Goal: Task Accomplishment & Management: Use online tool/utility

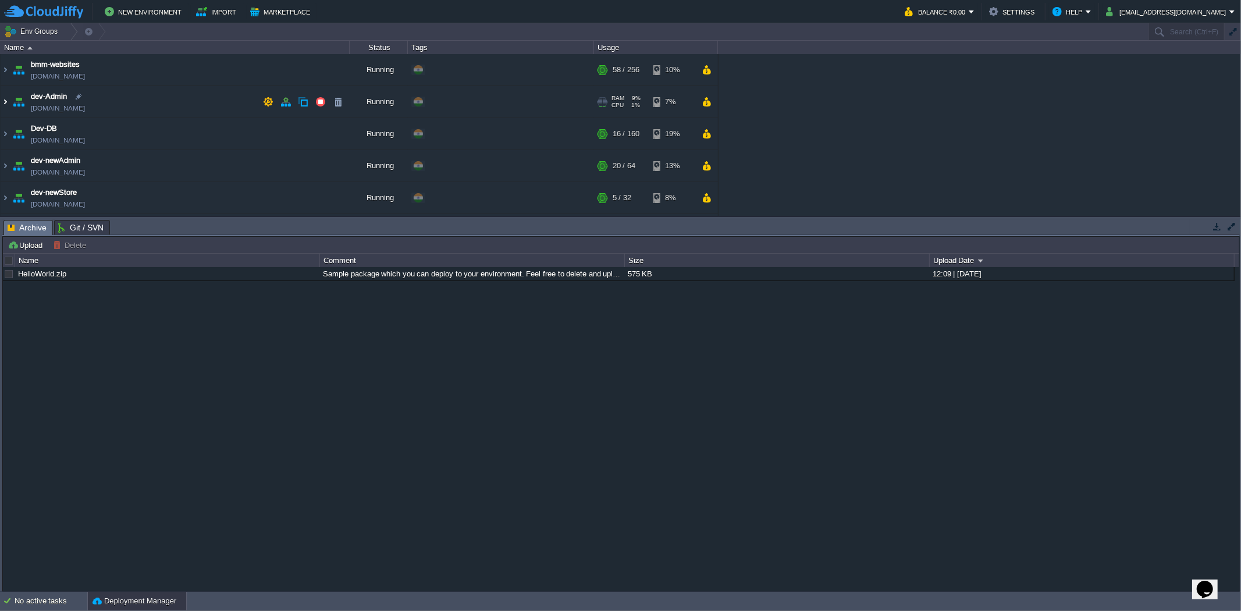
click at [3, 102] on img at bounding box center [5, 101] width 9 height 31
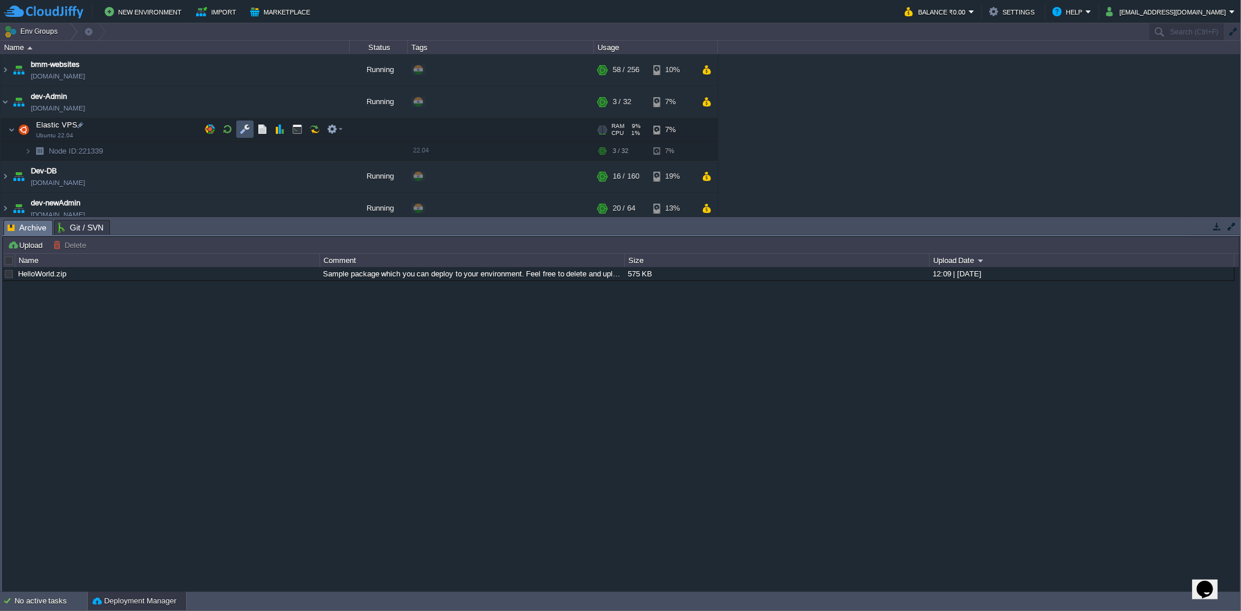
click at [244, 128] on button "button" at bounding box center [245, 129] width 10 height 10
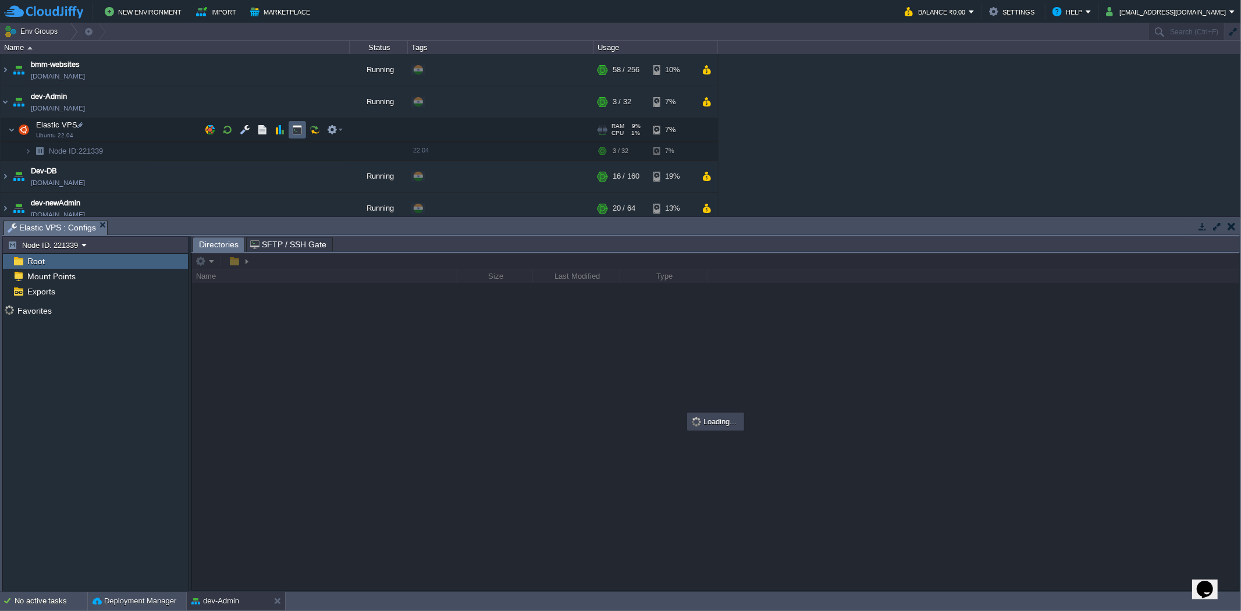
click at [295, 132] on button "button" at bounding box center [297, 130] width 10 height 10
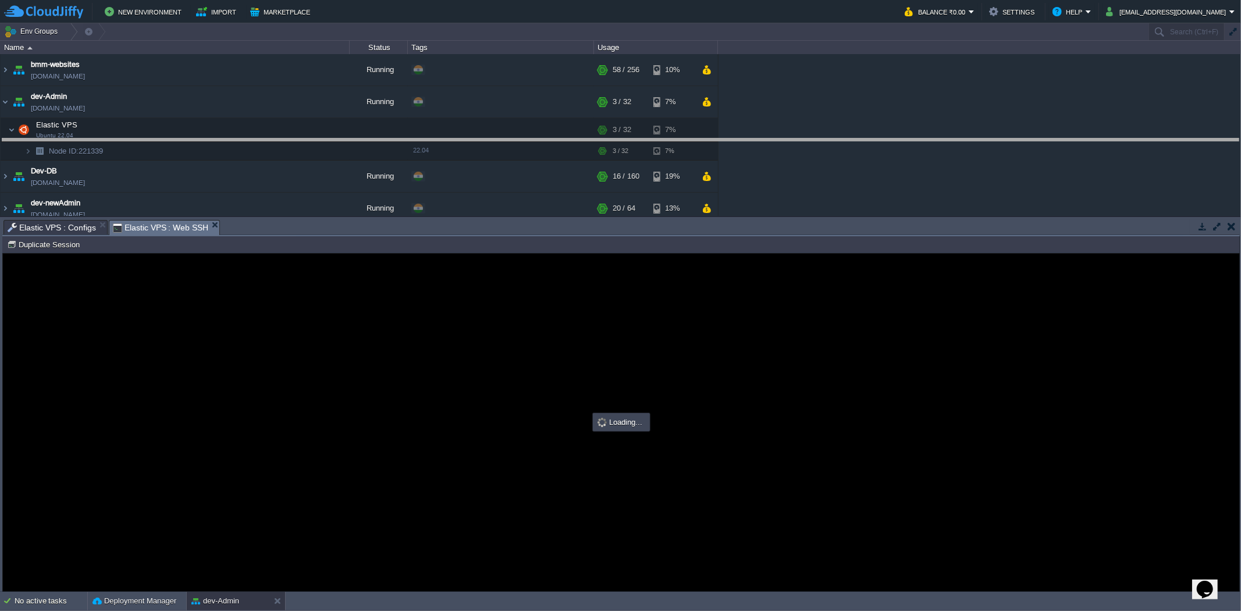
drag, startPoint x: 326, startPoint y: 228, endPoint x: 315, endPoint y: 147, distance: 81.6
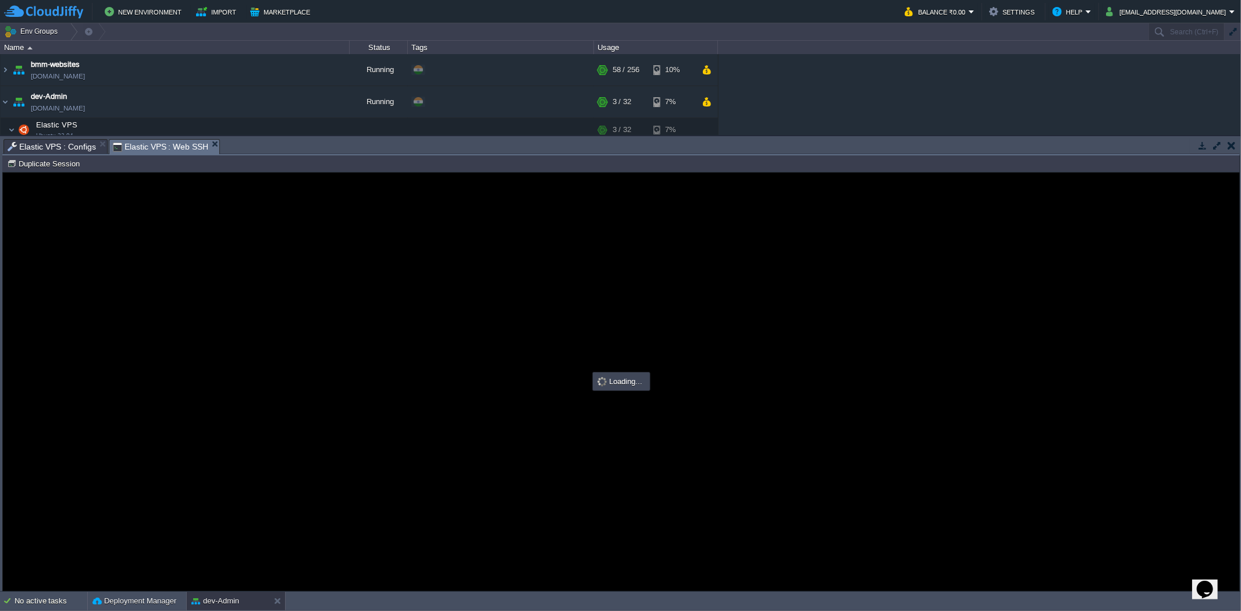
click at [67, 141] on span "Elastic VPS : Configs" at bounding box center [52, 147] width 88 height 14
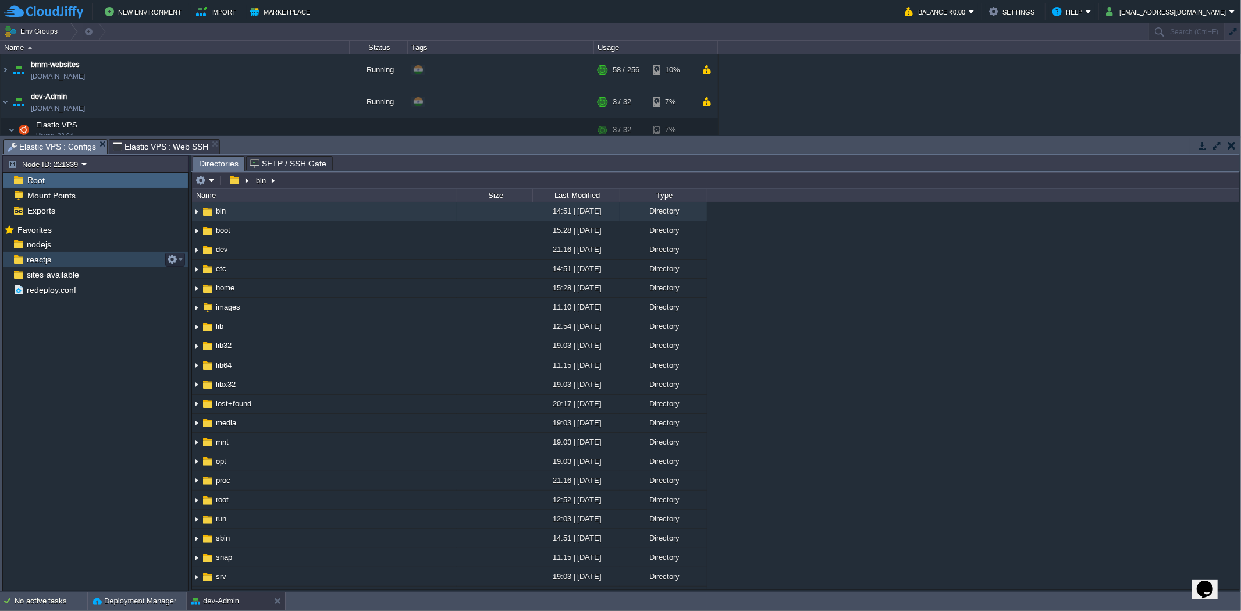
click at [93, 262] on div "reactjs" at bounding box center [95, 259] width 185 height 15
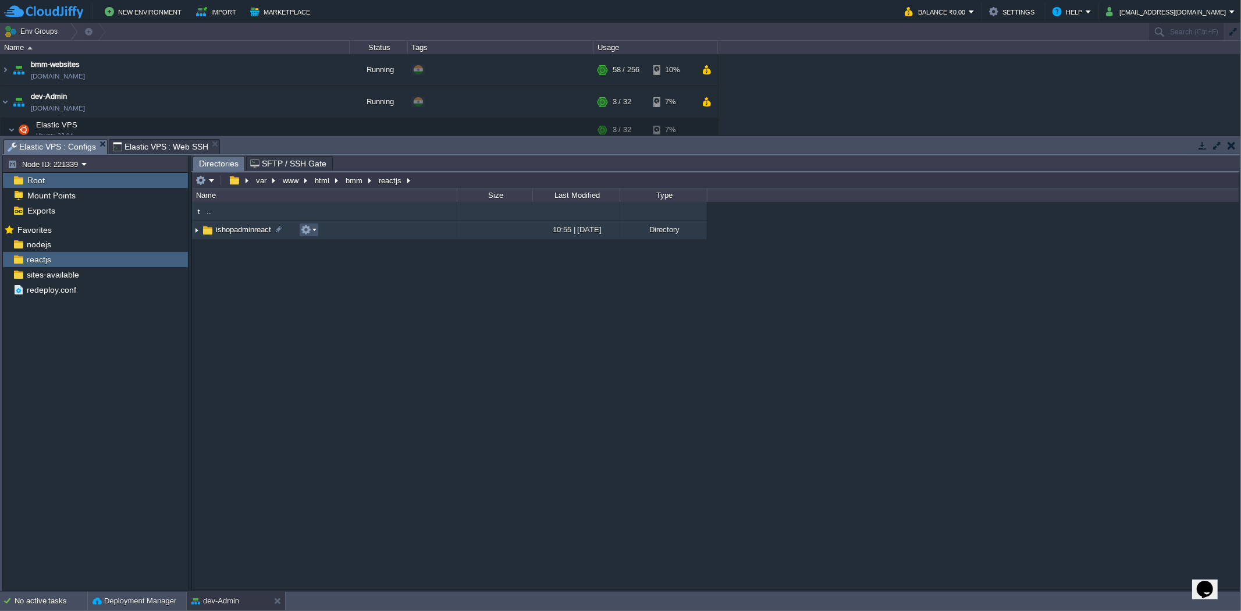
click at [311, 233] on button "button" at bounding box center [306, 230] width 10 height 10
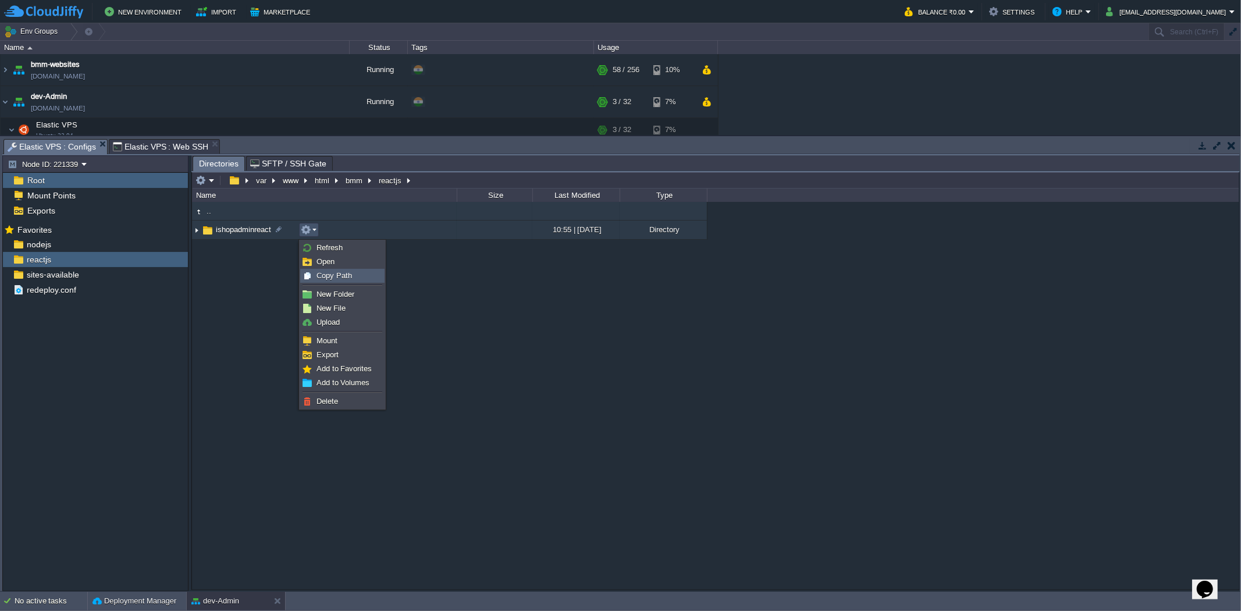
click at [328, 272] on span "Copy Path" at bounding box center [334, 275] width 35 height 9
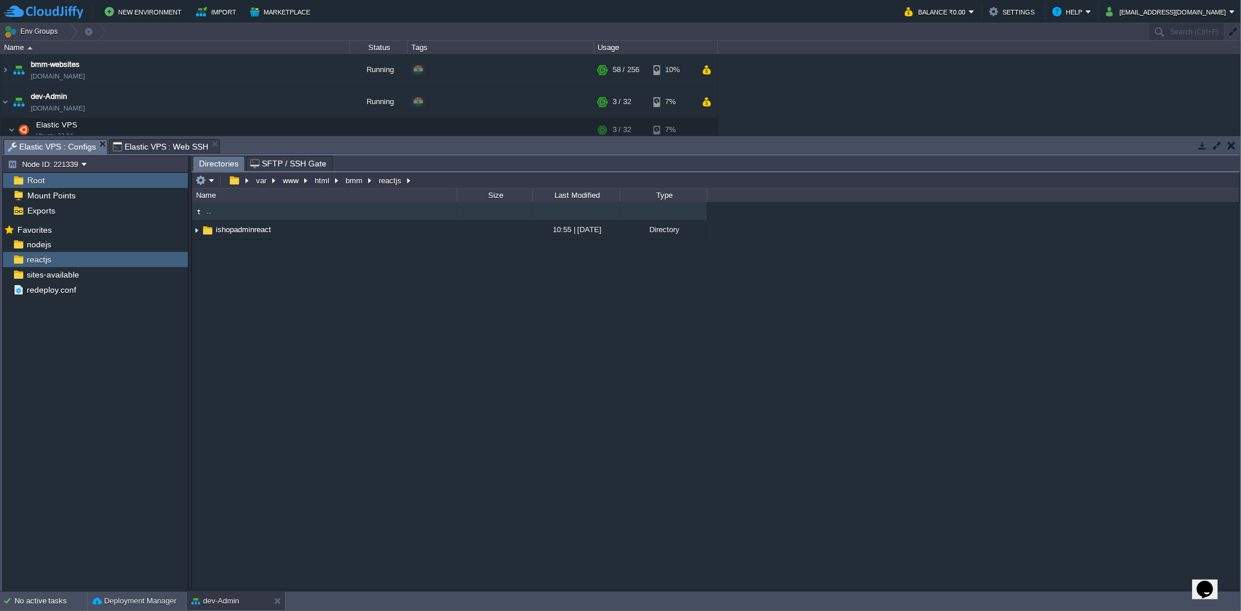
type input "#000000"
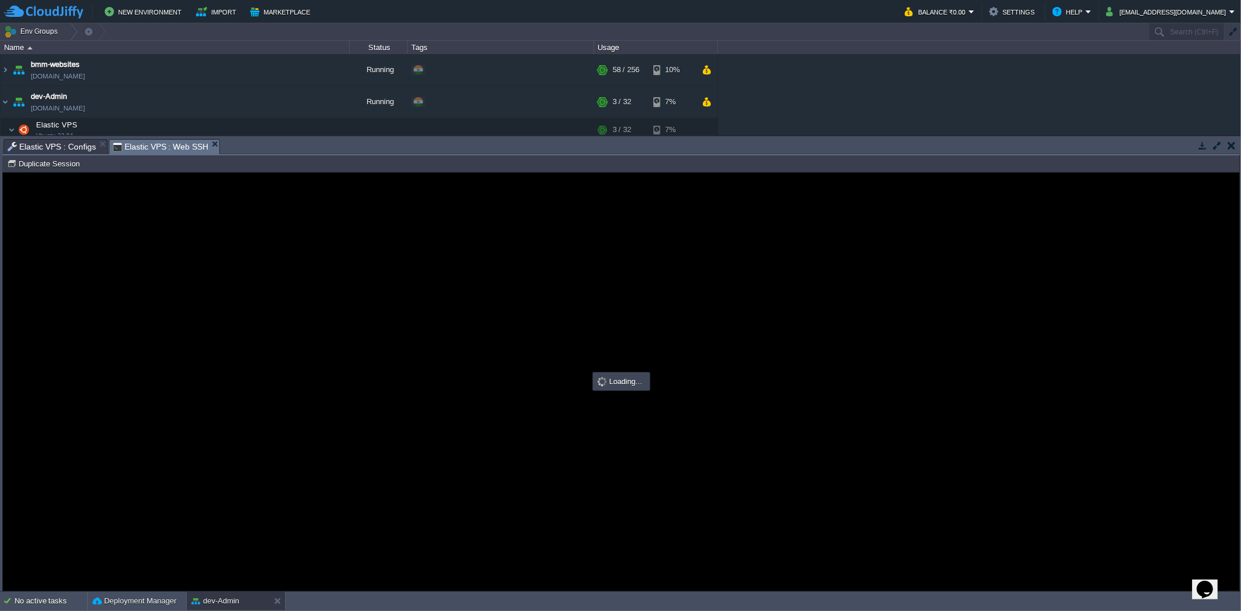
click at [155, 148] on span "Elastic VPS : Web SSH" at bounding box center [161, 147] width 96 height 15
